Goal: Check status: Check status

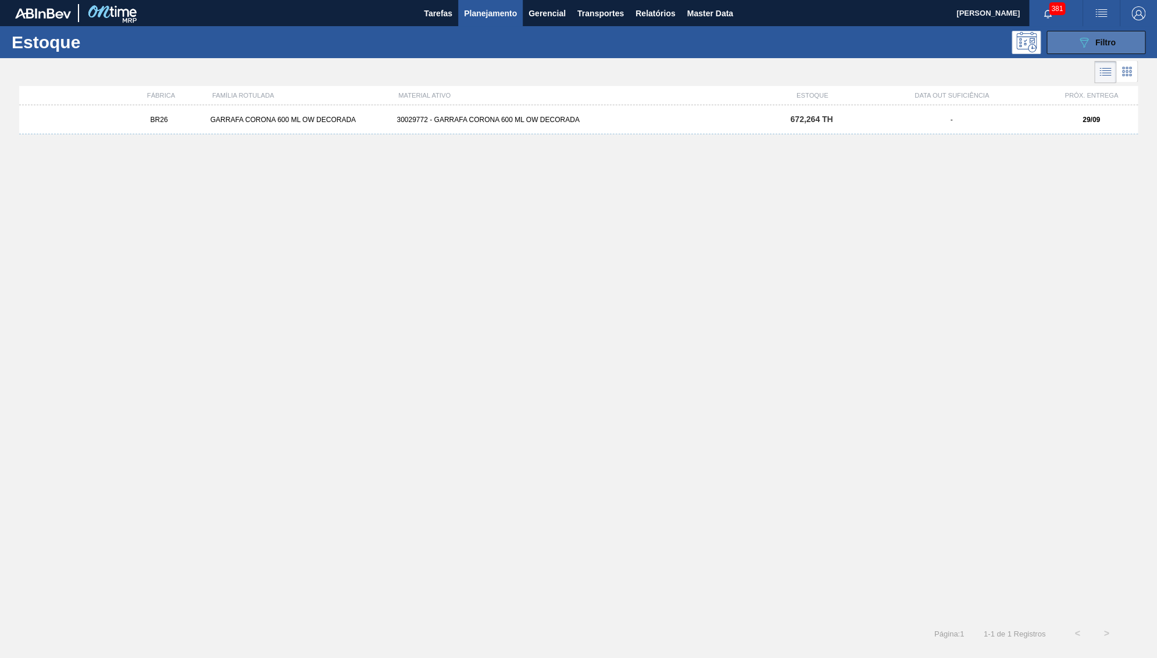
click at [1111, 47] on span "Filtro" at bounding box center [1106, 42] width 20 height 9
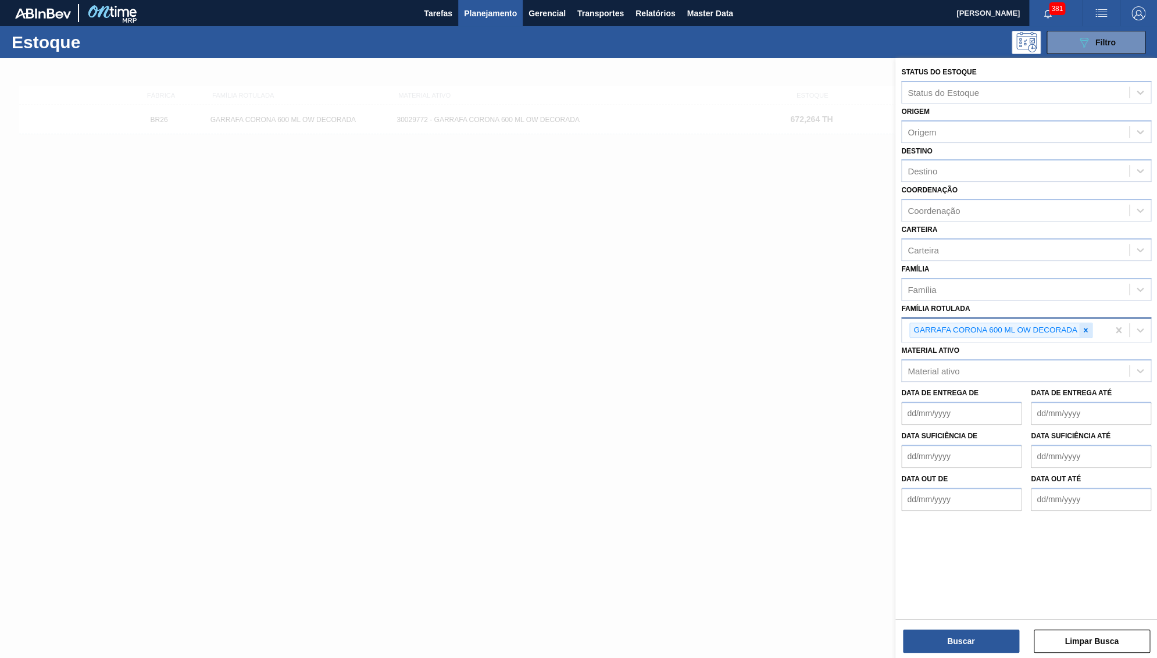
click at [1091, 323] on div at bounding box center [1085, 330] width 13 height 15
click at [909, 324] on Rotulada "AROMA NATURAL RICHNESS 438431" at bounding box center [908, 329] width 1 height 10
click at [961, 324] on Rotulada "AROMA NATURAL RICHNESS 438431" at bounding box center [989, 329] width 162 height 10
click at [955, 324] on Rotulada "AROMA NATURAL RICHNESS 438431" at bounding box center [989, 329] width 162 height 10
paste Rotulada "AROMA NATURAL RICHNESS 438431"
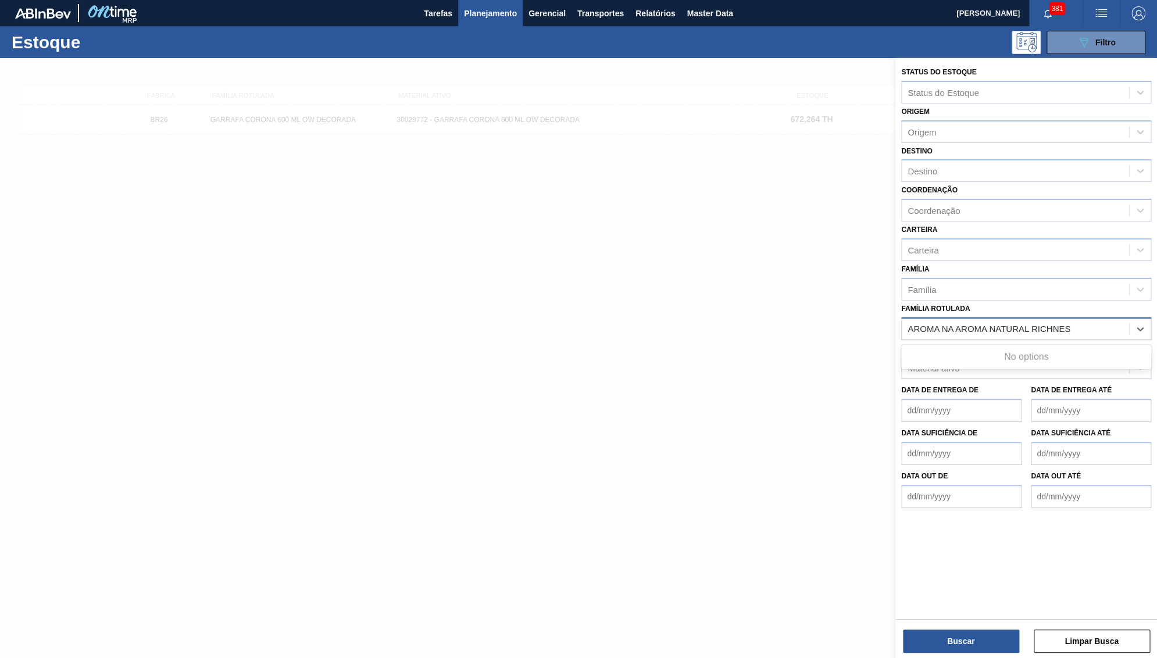
click at [955, 324] on Rotulada "AROMA NA AROMA NATURAL RICHNESS 438431 TURAL RICHNESS 438431" at bounding box center [989, 329] width 162 height 10
click at [978, 324] on Rotulada "AROMA NA AROMA NATURAL RICHNESS 438431 TURAL RICHNESS 438431" at bounding box center [989, 329] width 162 height 10
type Rotulada "AROMA NA AROMA NATURAL RICHNESS 438431 TURAL RICHNESS 438431"
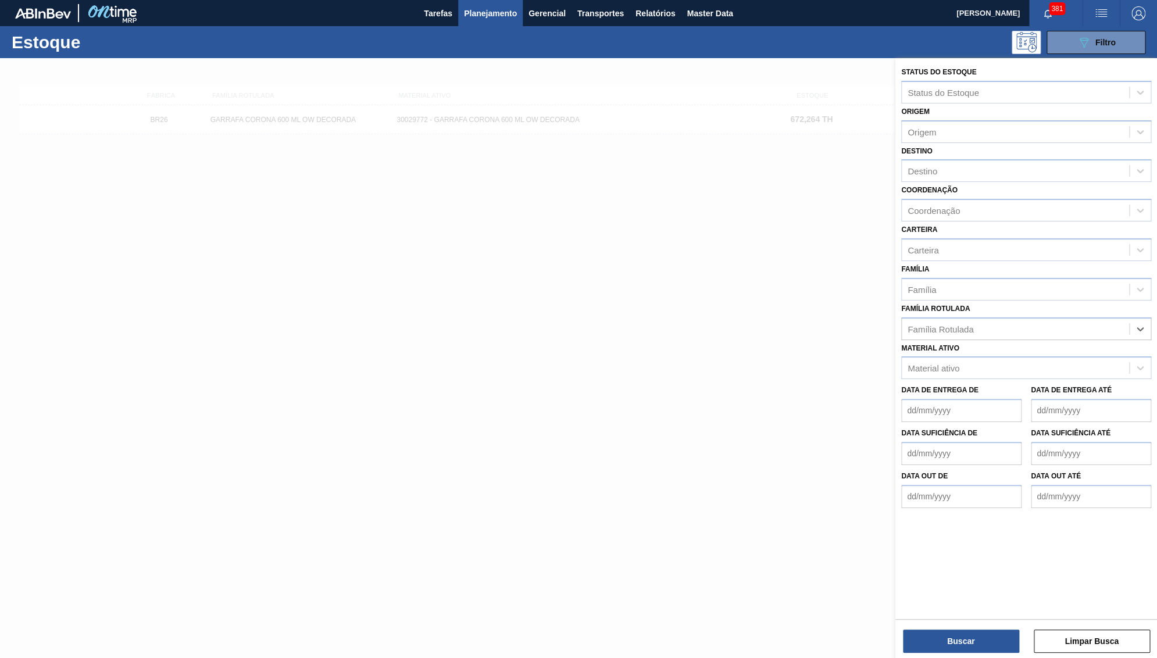
click at [984, 340] on div "Material ativo Material ativo" at bounding box center [1026, 360] width 250 height 40
click at [966, 324] on div "Família Rotulada" at bounding box center [941, 329] width 66 height 10
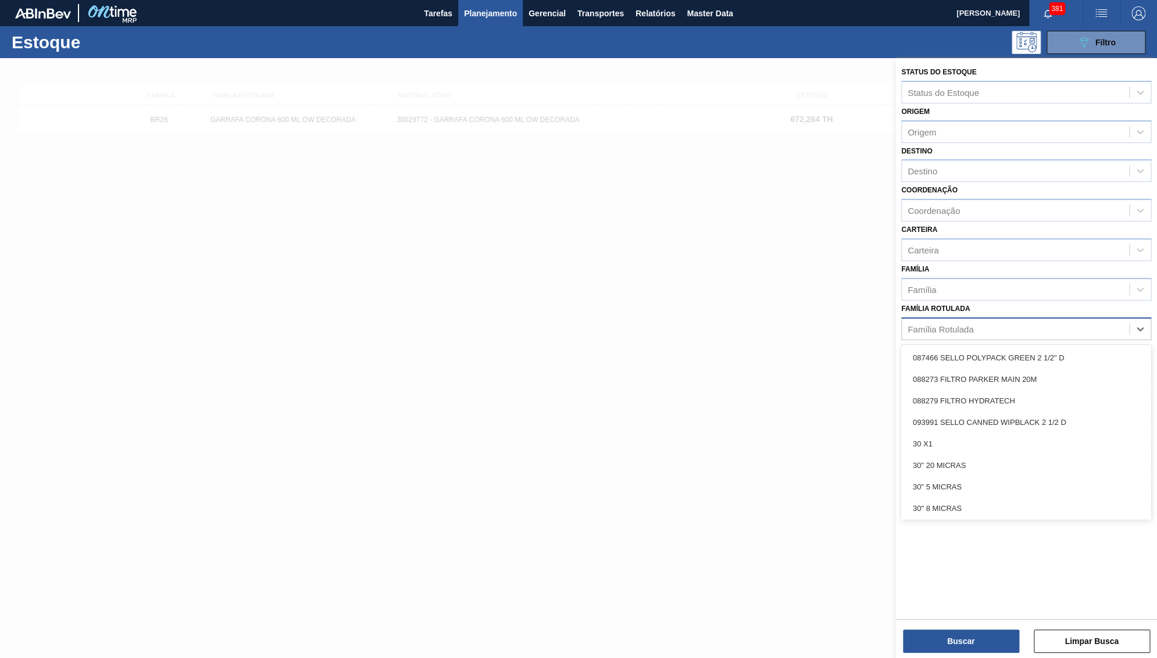
paste Rotulada "AROMA NATURAL RICHNESS 438431"
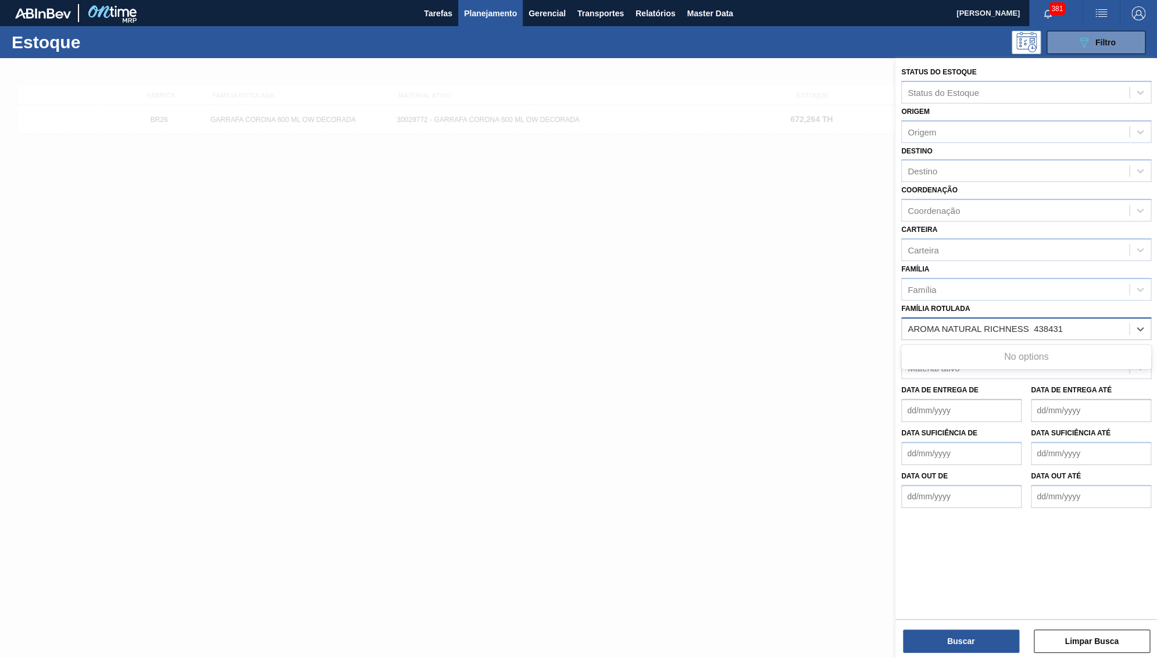
click at [914, 324] on Rotulada "AROMA NATURAL RICHNESS 438431" at bounding box center [987, 329] width 159 height 10
type Rotulada "AROMA NATURAL RICHNESS 438431"
click at [948, 627] on div "Buscar Limpar Busca" at bounding box center [1027, 635] width 262 height 33
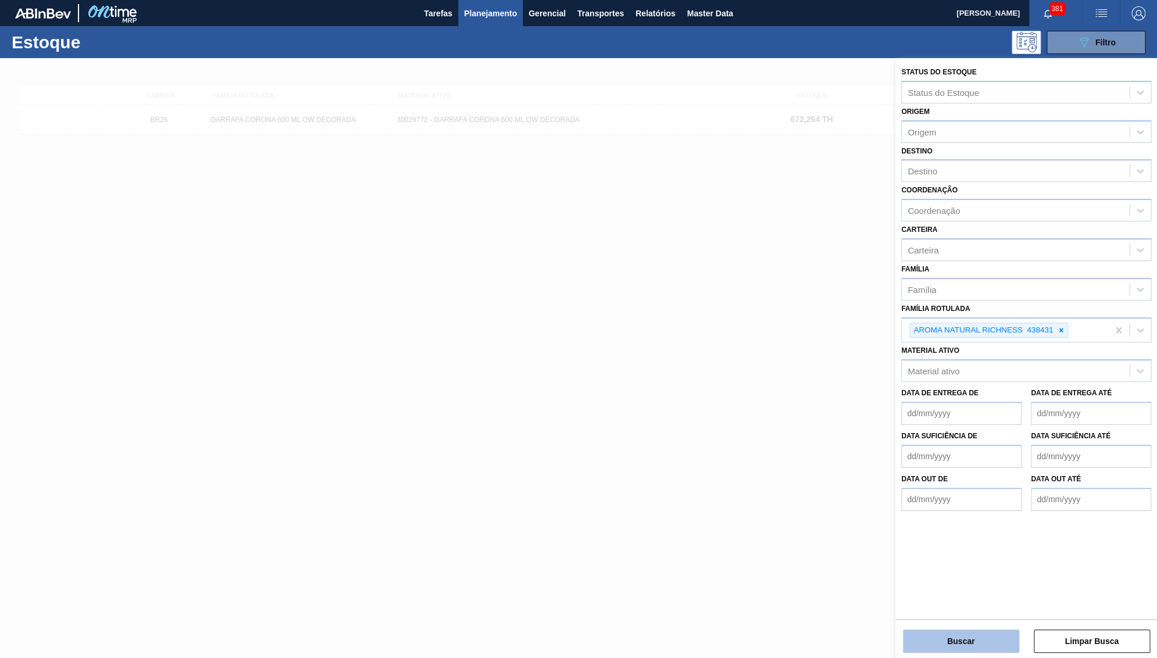
click at [943, 637] on button "Buscar" at bounding box center [961, 641] width 116 height 23
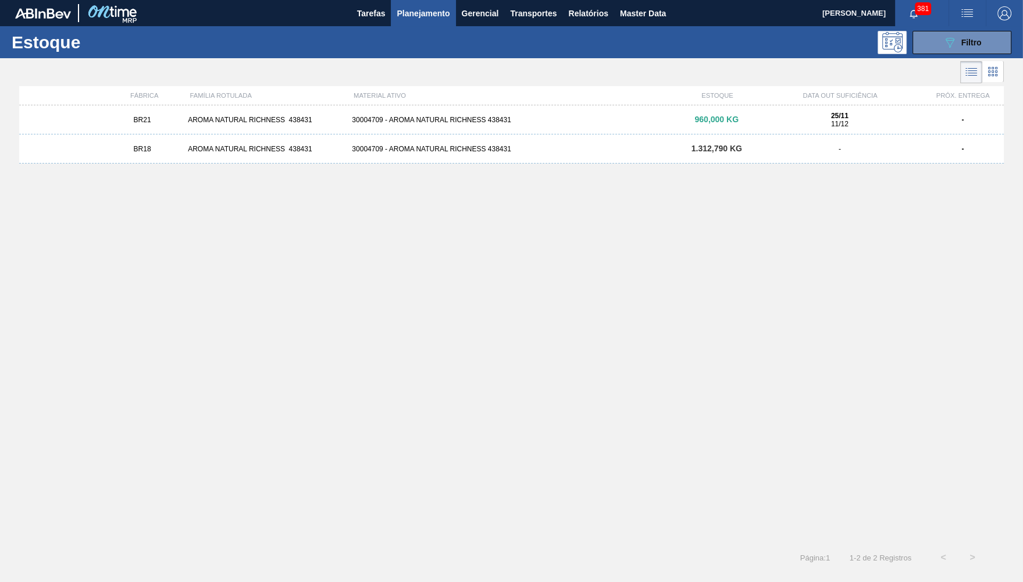
click at [575, 256] on div "BR21 AROMA NATURAL RICHNESS 438431 30004709 - AROMA NATURAL RICHNESS 438431 960…" at bounding box center [511, 320] width 984 height 430
click at [707, 120] on span "960,000 KG" at bounding box center [716, 119] width 44 height 9
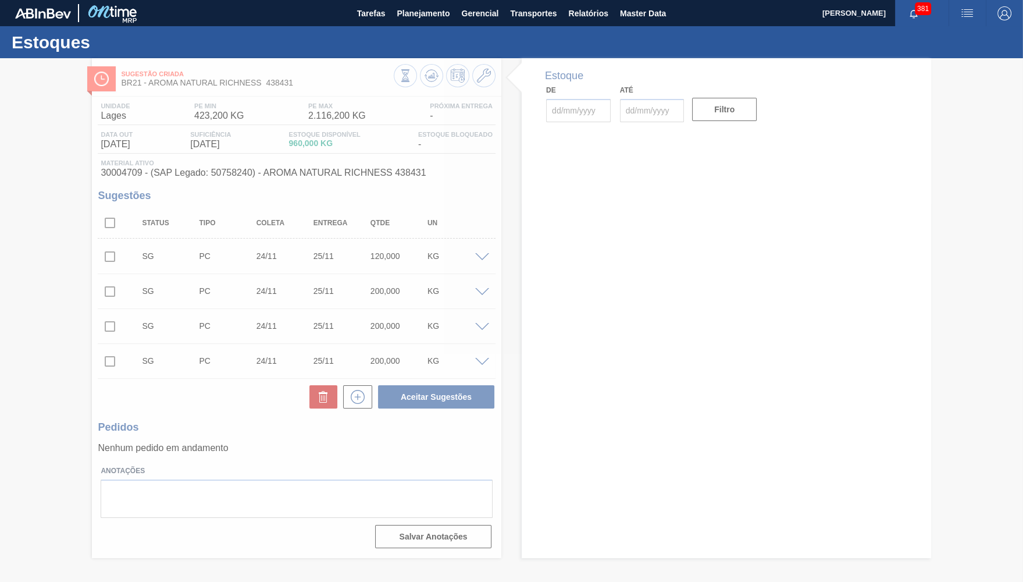
type input "29/09/2025"
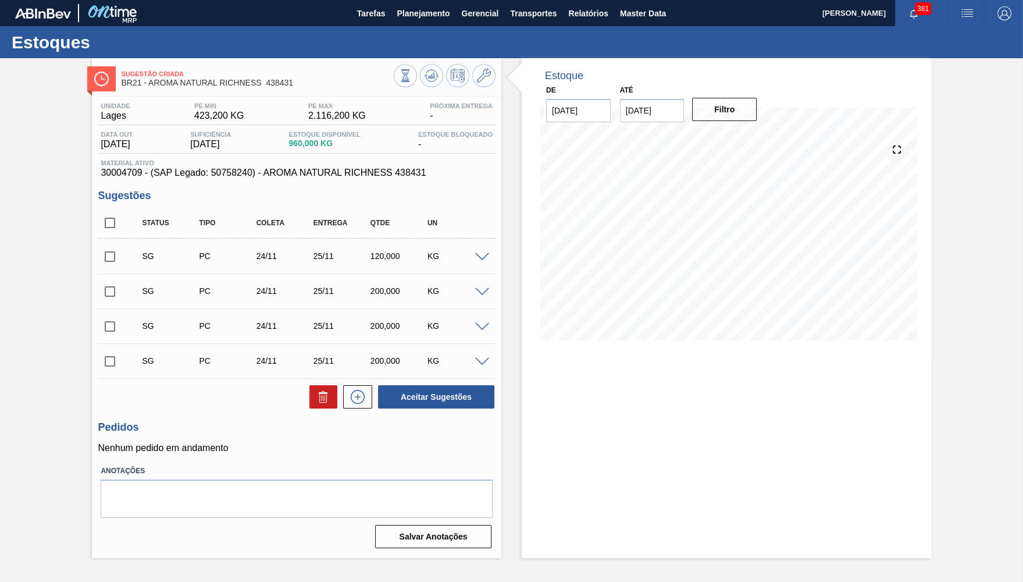
click at [486, 253] on span at bounding box center [482, 257] width 14 height 9
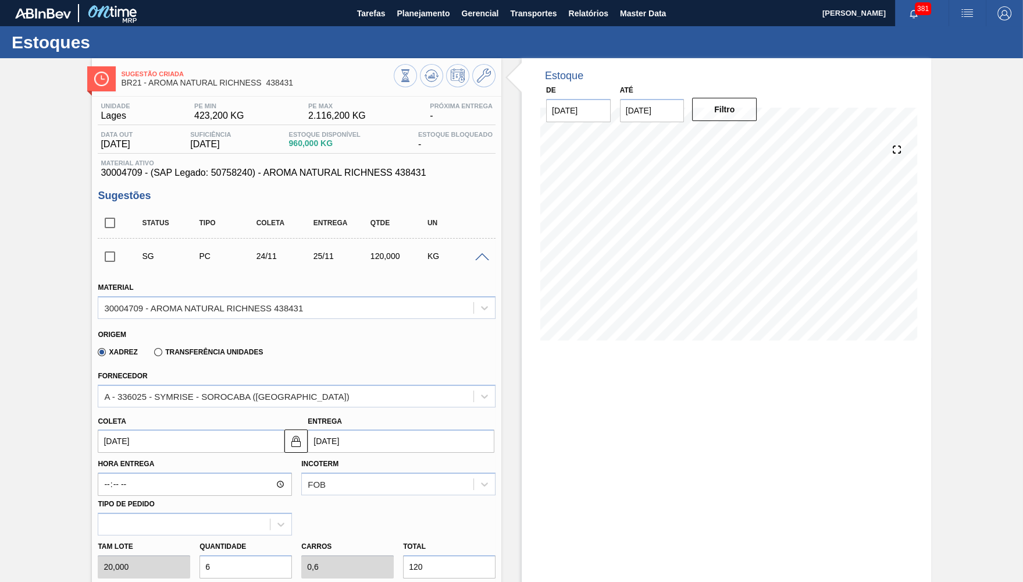
click at [652, 112] on input "13/10/2025" at bounding box center [652, 110] width 65 height 23
click at [720, 243] on div "31" at bounding box center [728, 251] width 16 height 16
type input "31/10/2025"
click at [732, 113] on button "Filtro" at bounding box center [724, 109] width 65 height 23
drag, startPoint x: 280, startPoint y: 151, endPoint x: 343, endPoint y: 151, distance: 62.8
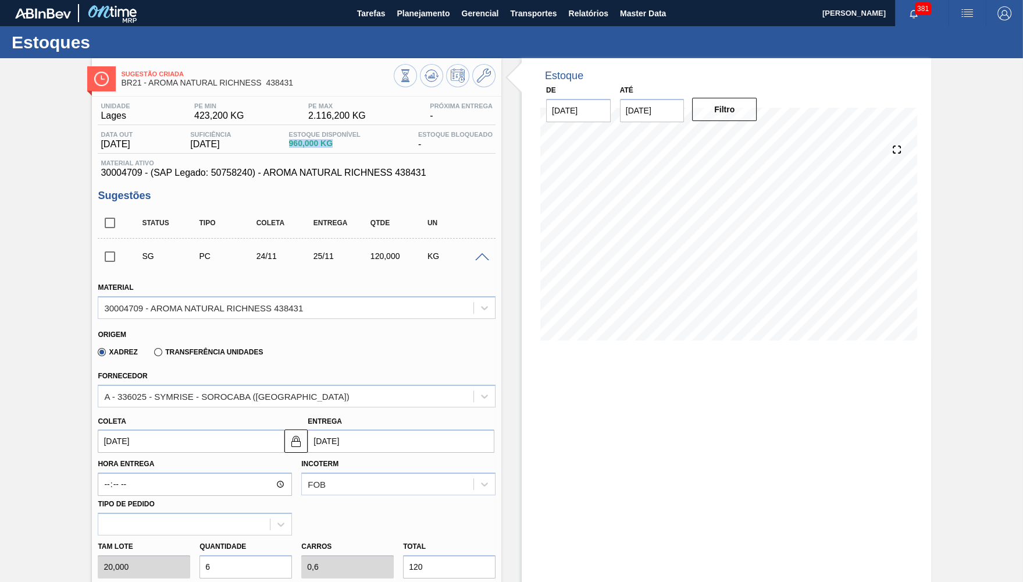
click at [343, 151] on div "Data out 25/11/2025 Suficiência 11/12/2025 Estoque Disponível 960,000 KG Estoqu…" at bounding box center [297, 142] width 398 height 23
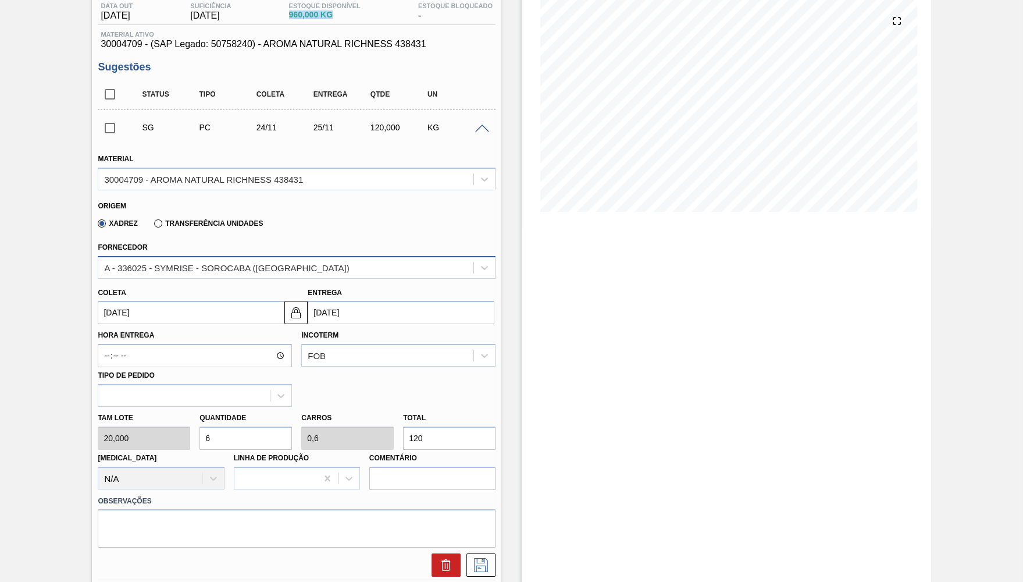
scroll to position [53, 0]
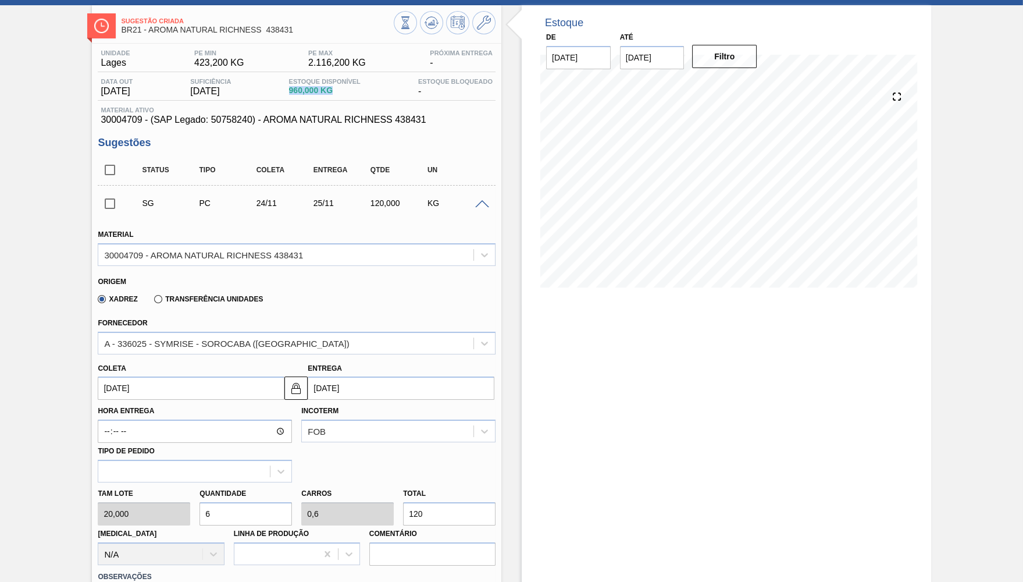
click at [480, 202] on span at bounding box center [482, 204] width 14 height 9
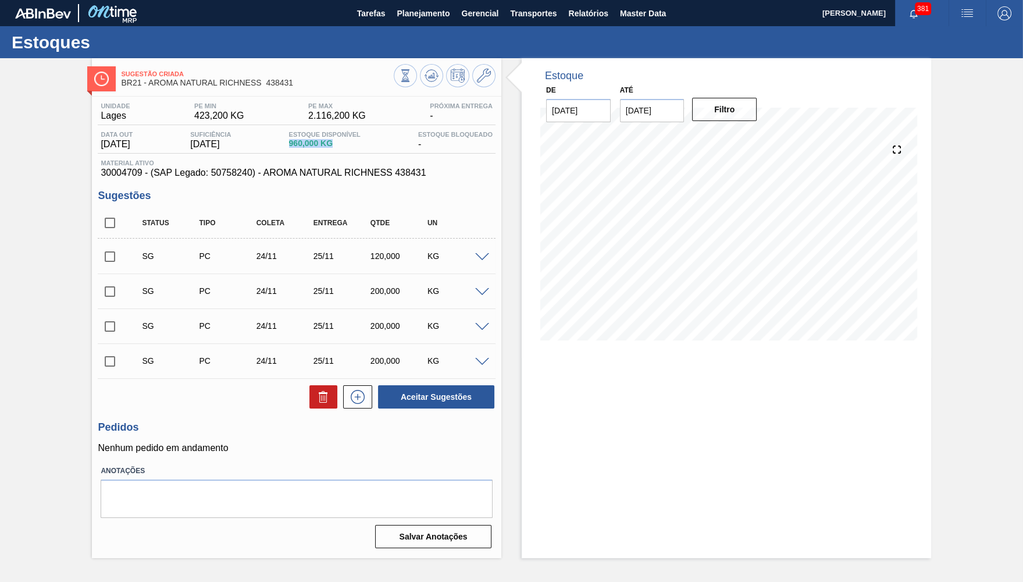
scroll to position [0, 0]
click at [480, 259] on div "SG PC 24/11 25/11 120,000 KG" at bounding box center [297, 255] width 398 height 29
click at [483, 253] on span at bounding box center [482, 257] width 14 height 9
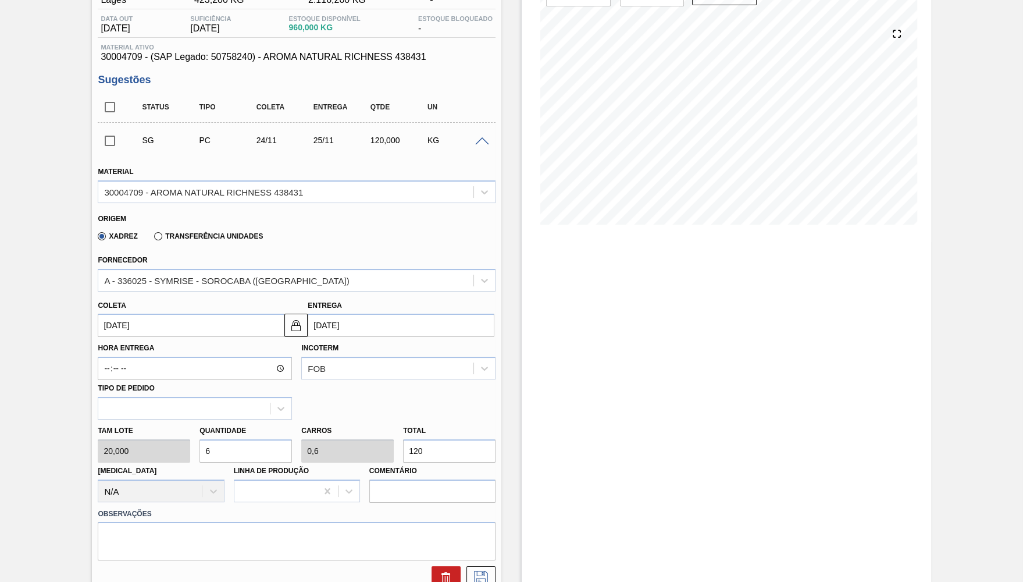
scroll to position [106, 0]
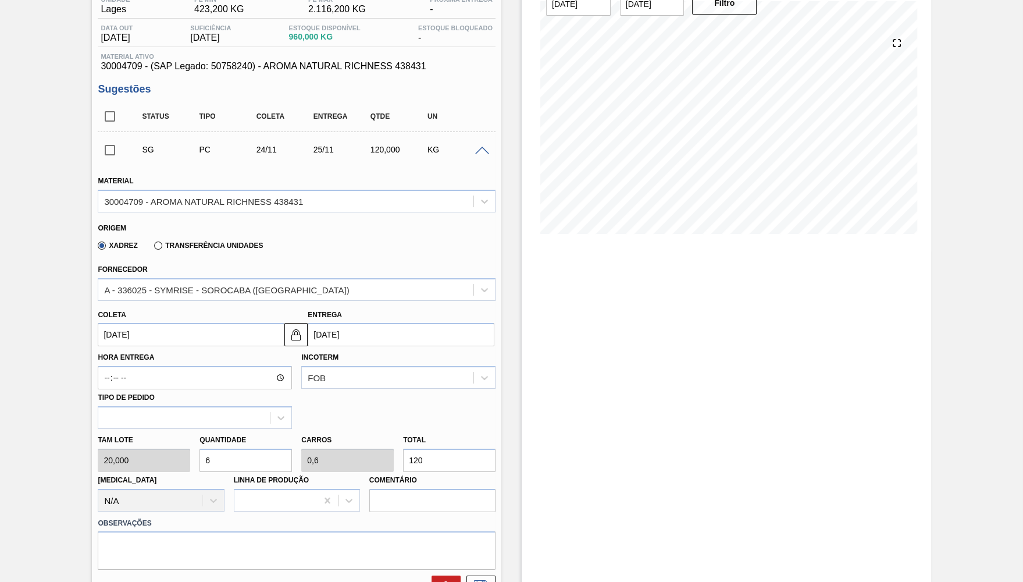
click at [486, 151] on span at bounding box center [482, 151] width 14 height 9
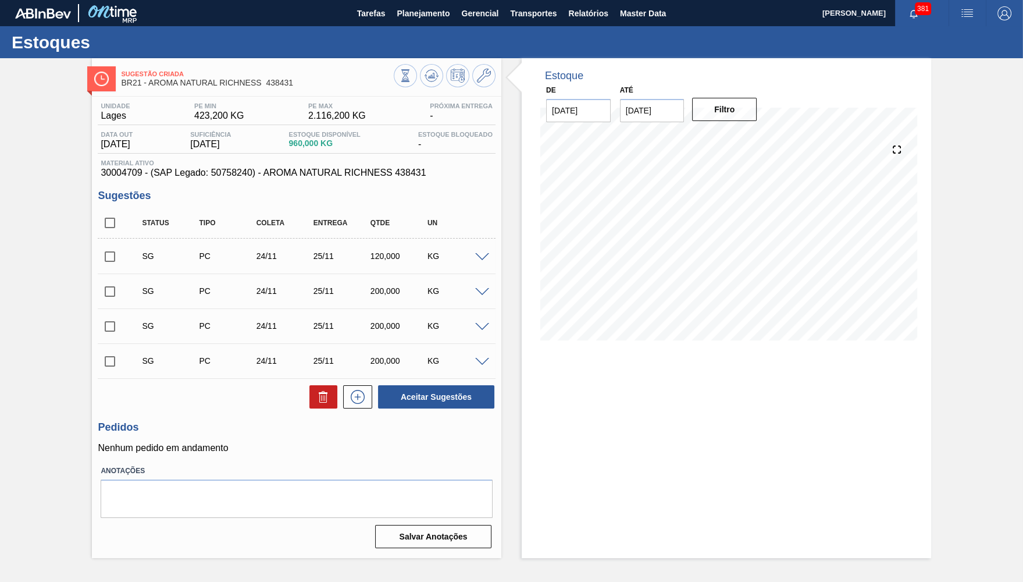
click at [484, 254] on span at bounding box center [482, 257] width 14 height 9
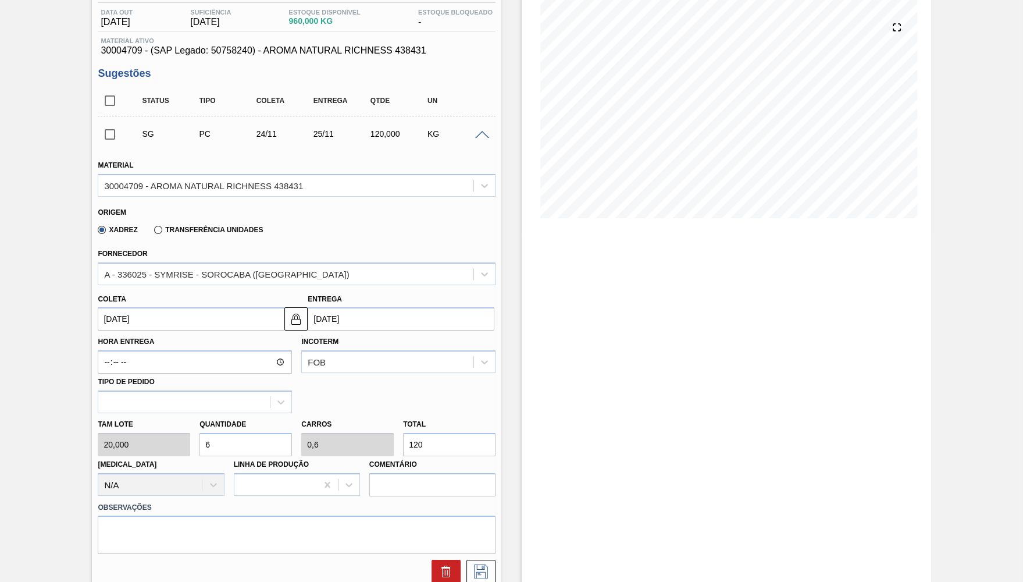
scroll to position [106, 0]
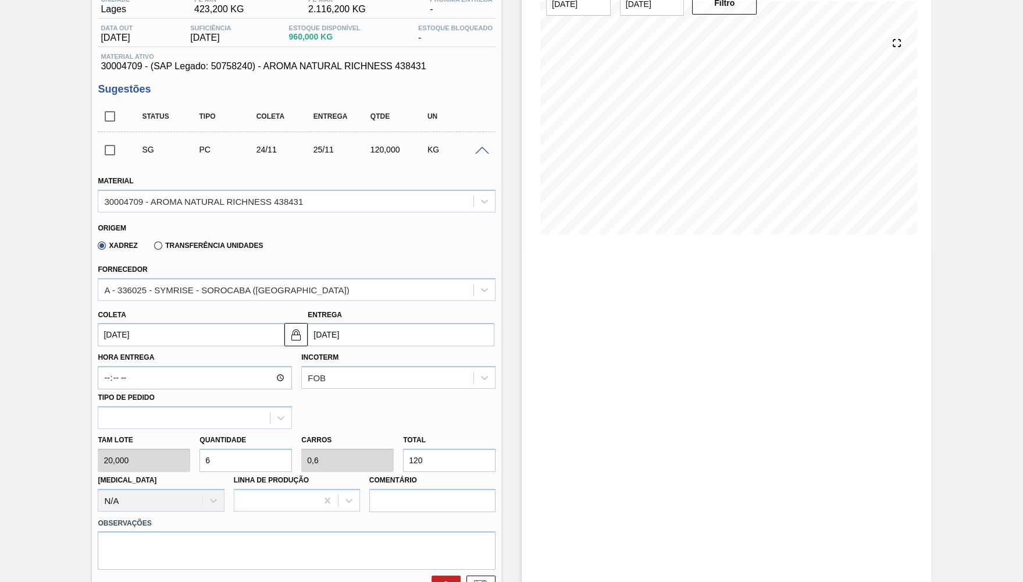
click at [490, 151] on div at bounding box center [483, 149] width 23 height 9
click at [482, 147] on span at bounding box center [482, 151] width 14 height 9
